Goal: Transaction & Acquisition: Purchase product/service

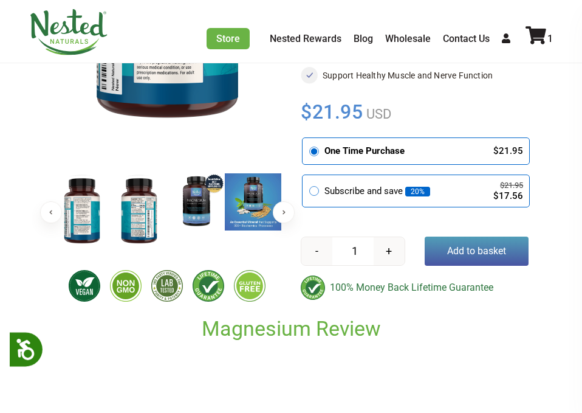
click at [186, 116] on button "Add to basket" at bounding box center [477, 251] width 105 height 29
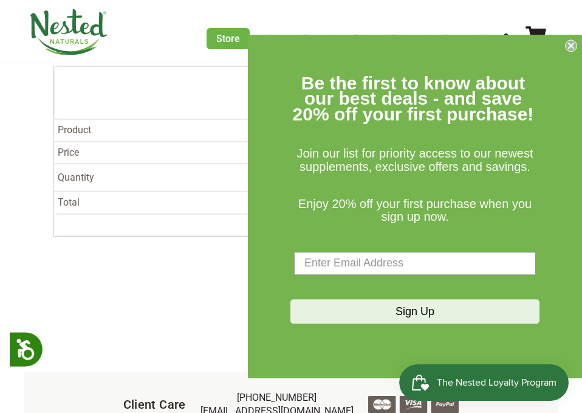
scroll to position [198, 0]
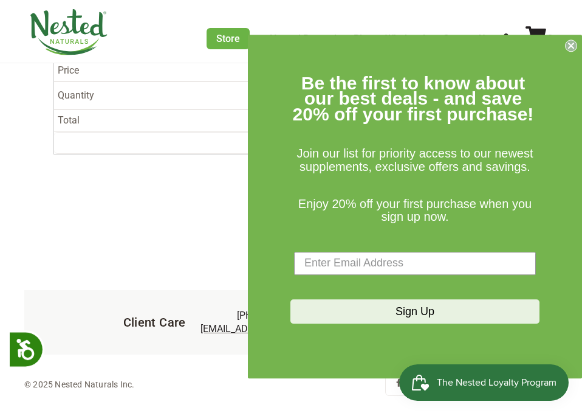
click at [565, 46] on form "Be the first to know about our best deals - and save 20% off your first purchas…" at bounding box center [415, 207] width 334 height 344
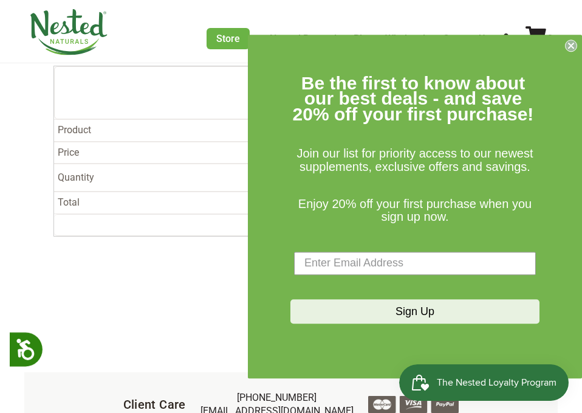
click at [571, 50] on circle "Close dialog" at bounding box center [572, 46] width 12 height 12
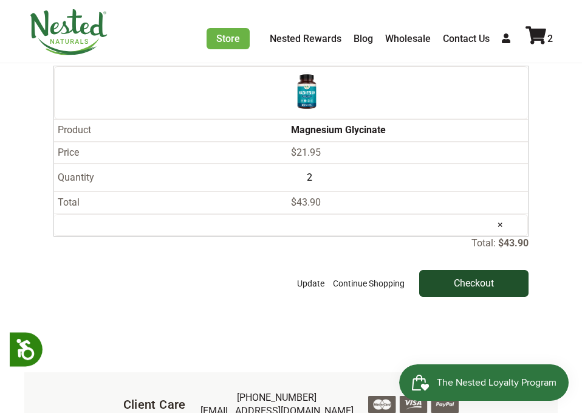
click at [501, 270] on input "Checkout" at bounding box center [474, 283] width 109 height 27
